Goal: Information Seeking & Learning: Learn about a topic

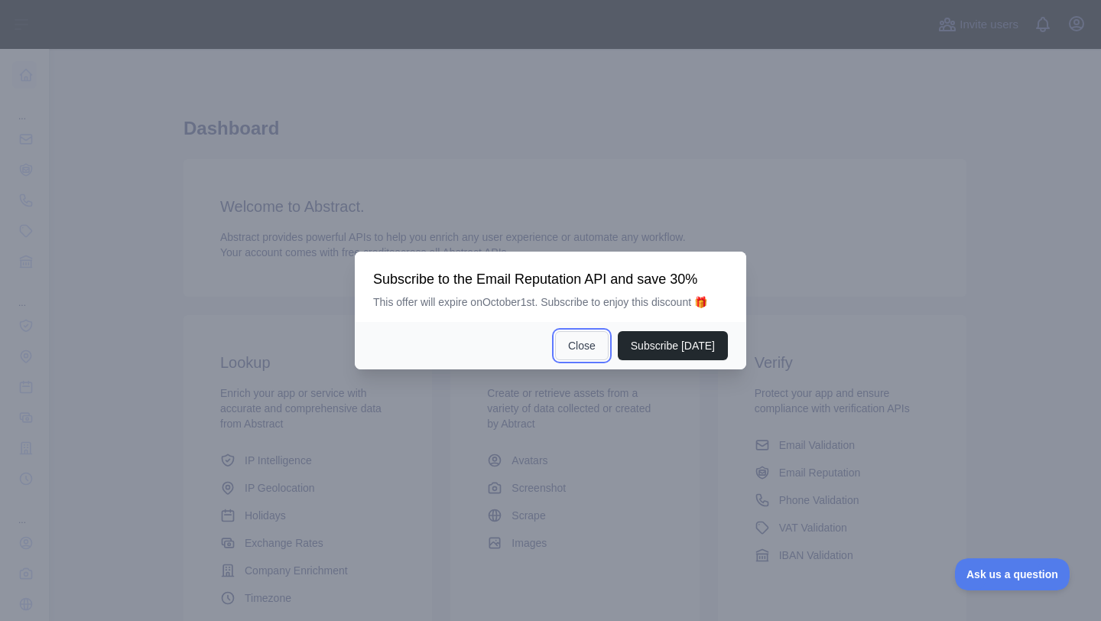
click at [589, 343] on button "Close" at bounding box center [582, 345] width 54 height 29
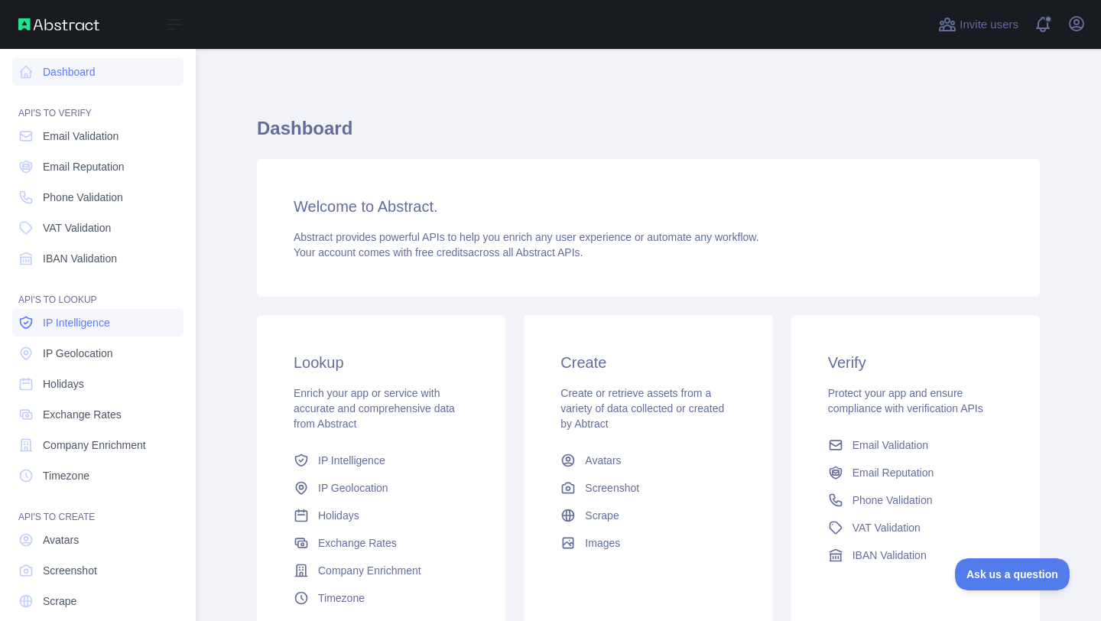
scroll to position [52, 0]
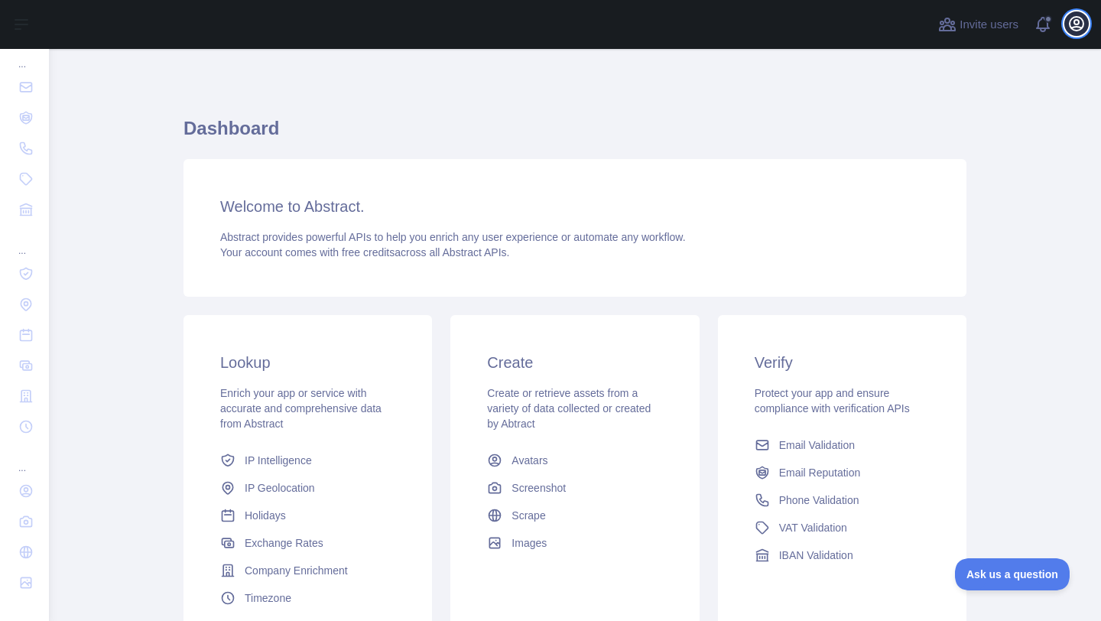
click at [1078, 24] on icon "button" at bounding box center [1077, 24] width 18 height 18
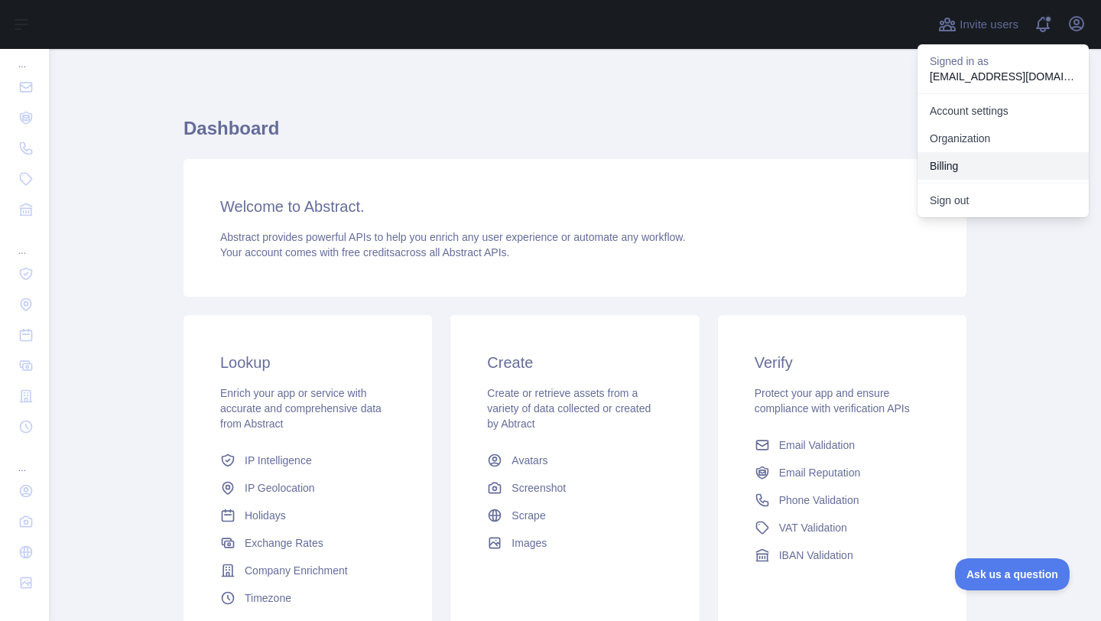
click at [941, 172] on button "Billing" at bounding box center [1003, 166] width 171 height 28
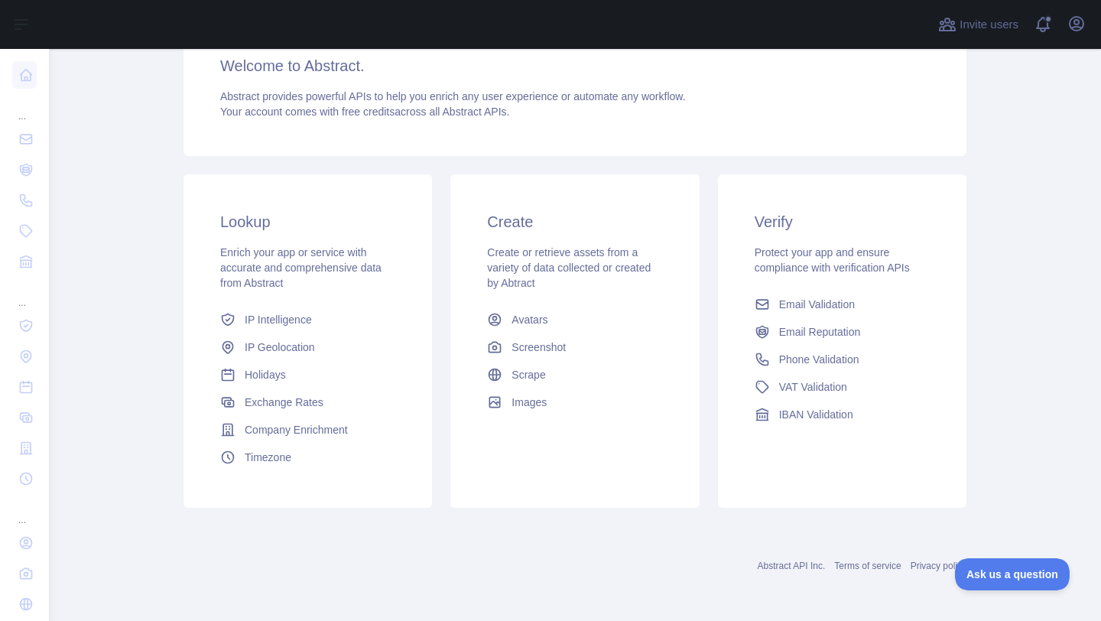
scroll to position [95, 0]
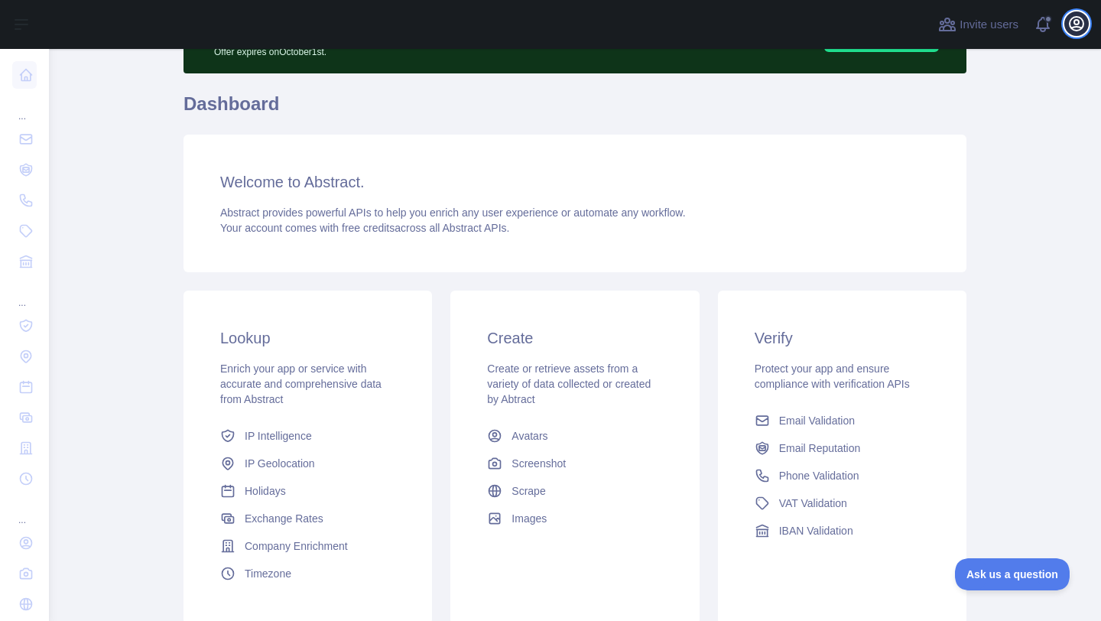
click at [1081, 25] on icon "button" at bounding box center [1077, 24] width 18 height 18
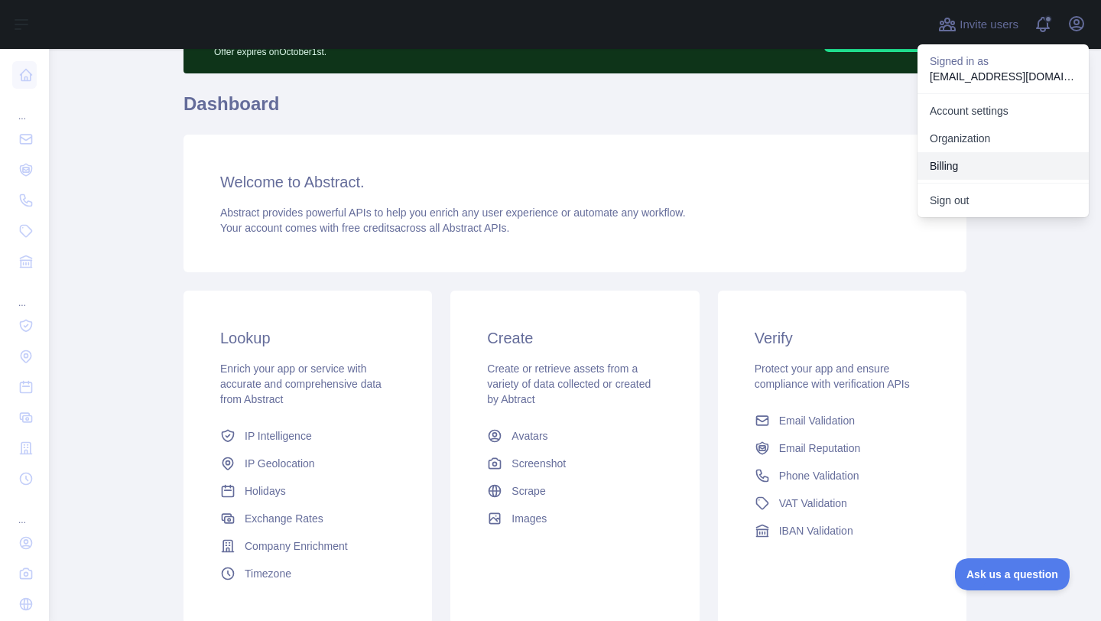
click at [954, 170] on button "Billing" at bounding box center [1003, 166] width 171 height 28
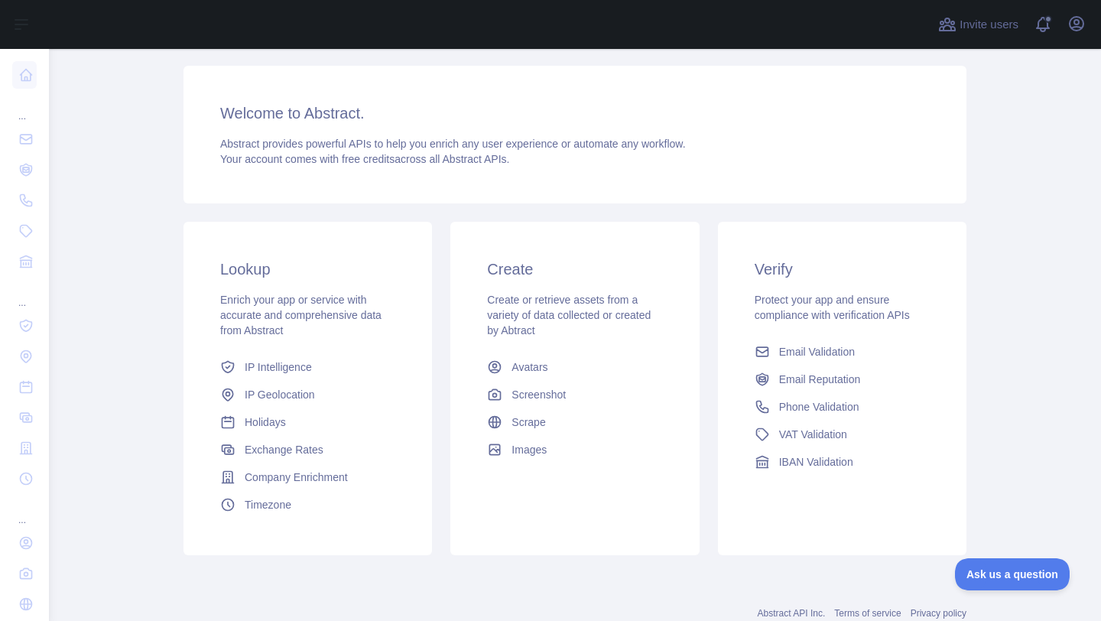
scroll to position [164, 0]
click at [312, 373] on span "IP Intelligence" at bounding box center [278, 366] width 67 height 15
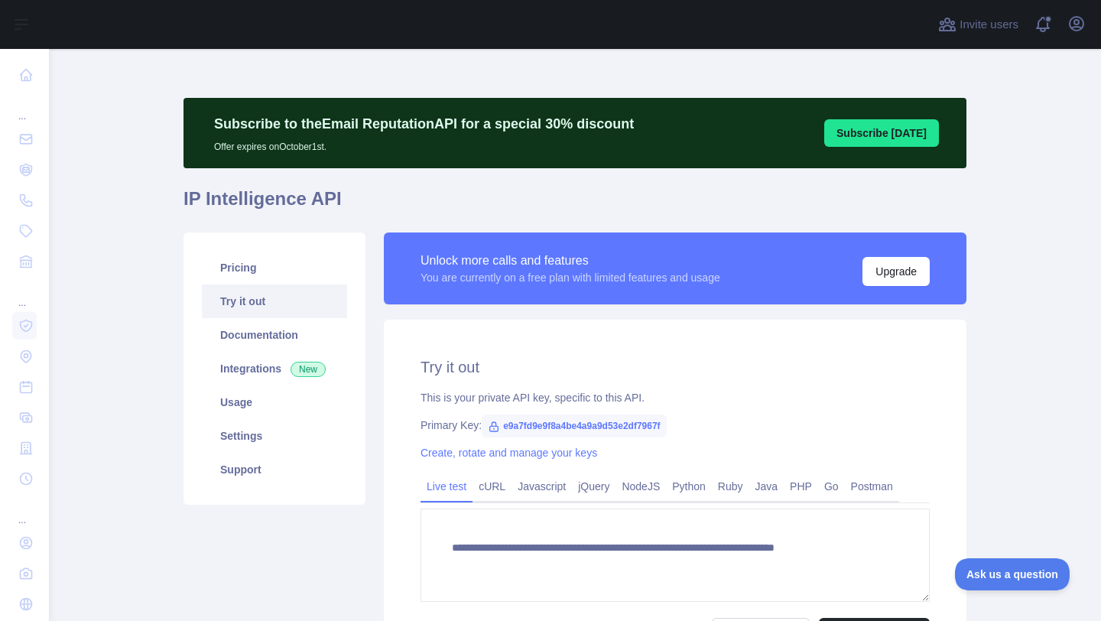
type textarea "**********"
click at [287, 327] on link "Documentation" at bounding box center [274, 335] width 145 height 34
